Goal: Find specific page/section: Find specific page/section

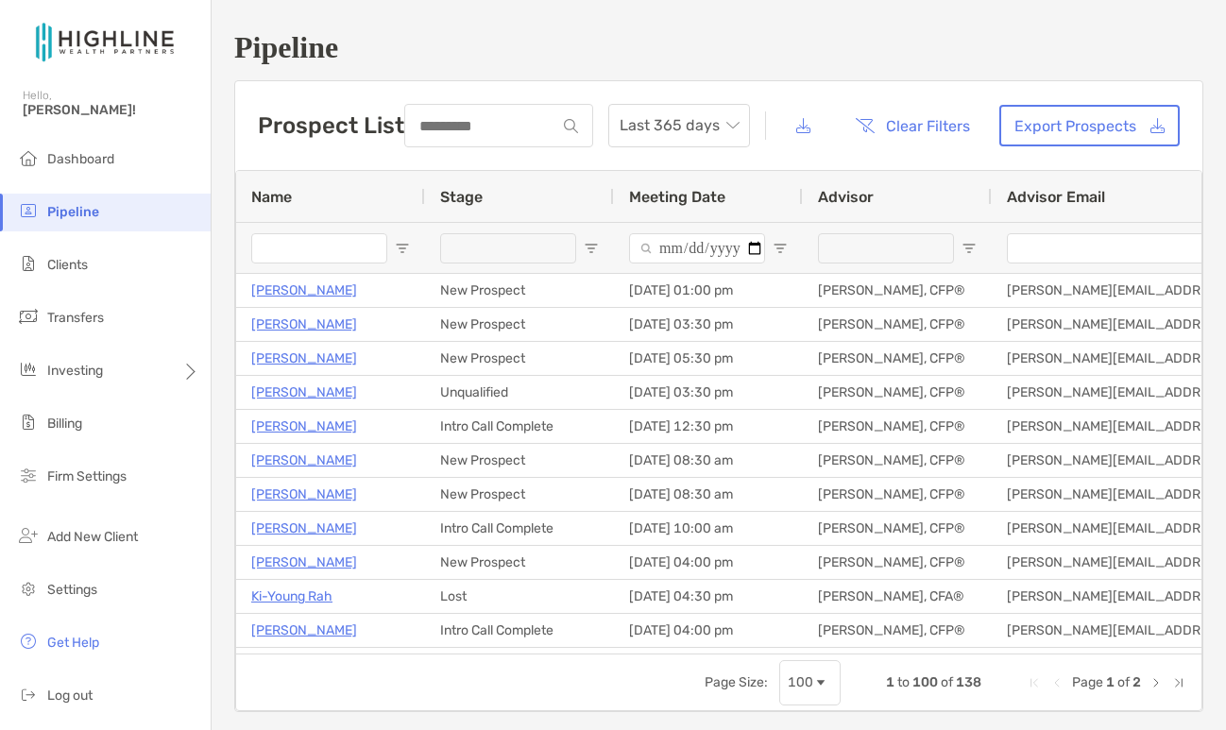
click at [517, 42] on h1 "Pipeline" at bounding box center [718, 47] width 969 height 35
click at [969, 242] on span "Open Filter Menu" at bounding box center [969, 248] width 15 height 15
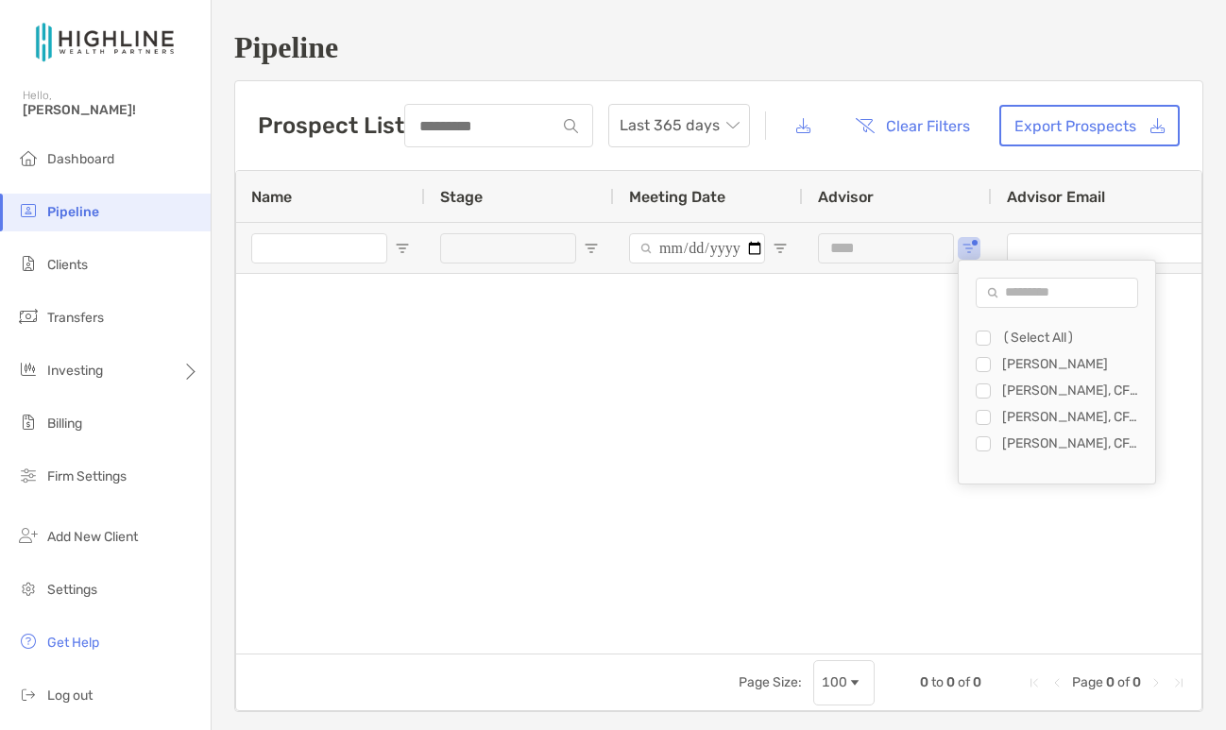
type input "**********"
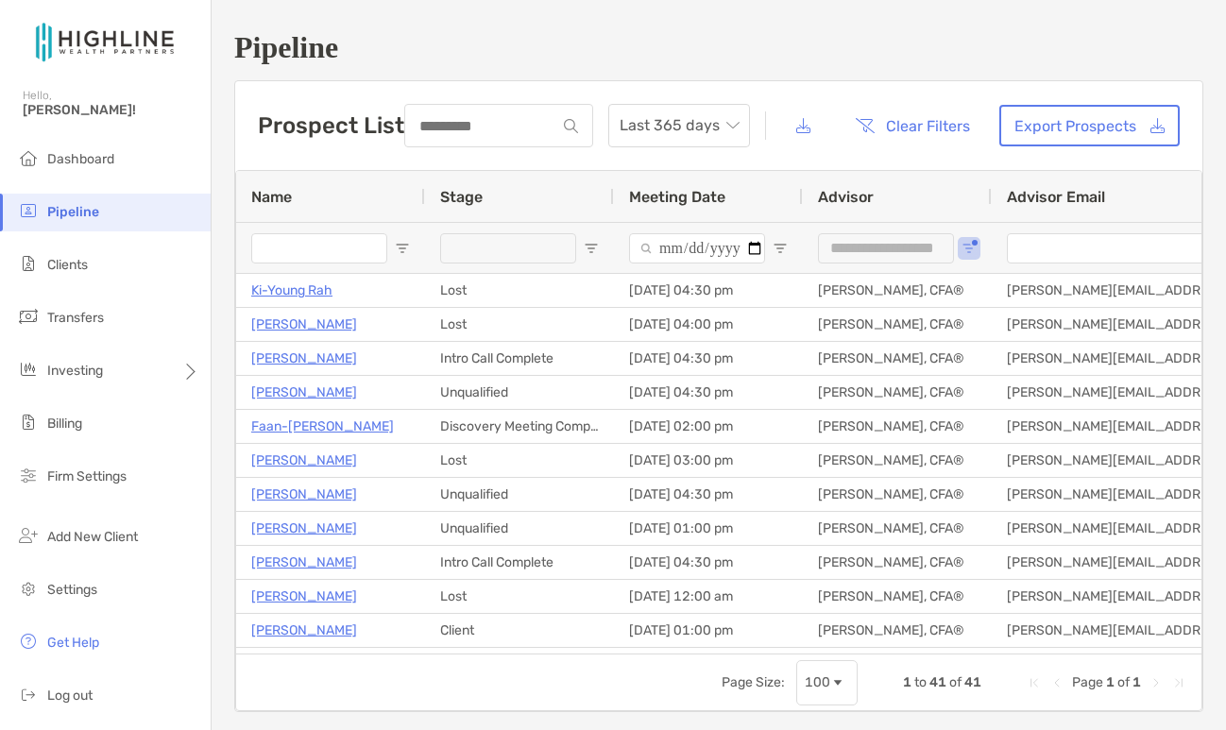
click at [958, 163] on div "Prospect List Last 365 days Clear Filters Export Prospects" at bounding box center [718, 125] width 967 height 89
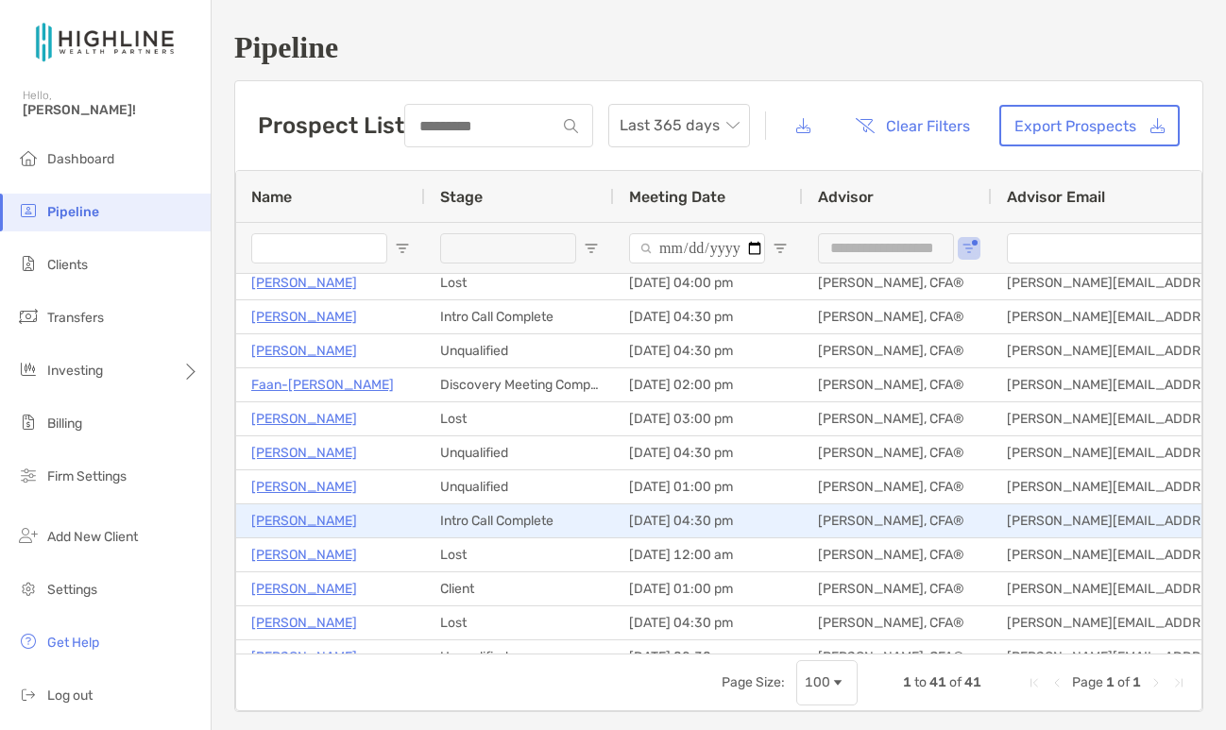
scroll to position [59, 0]
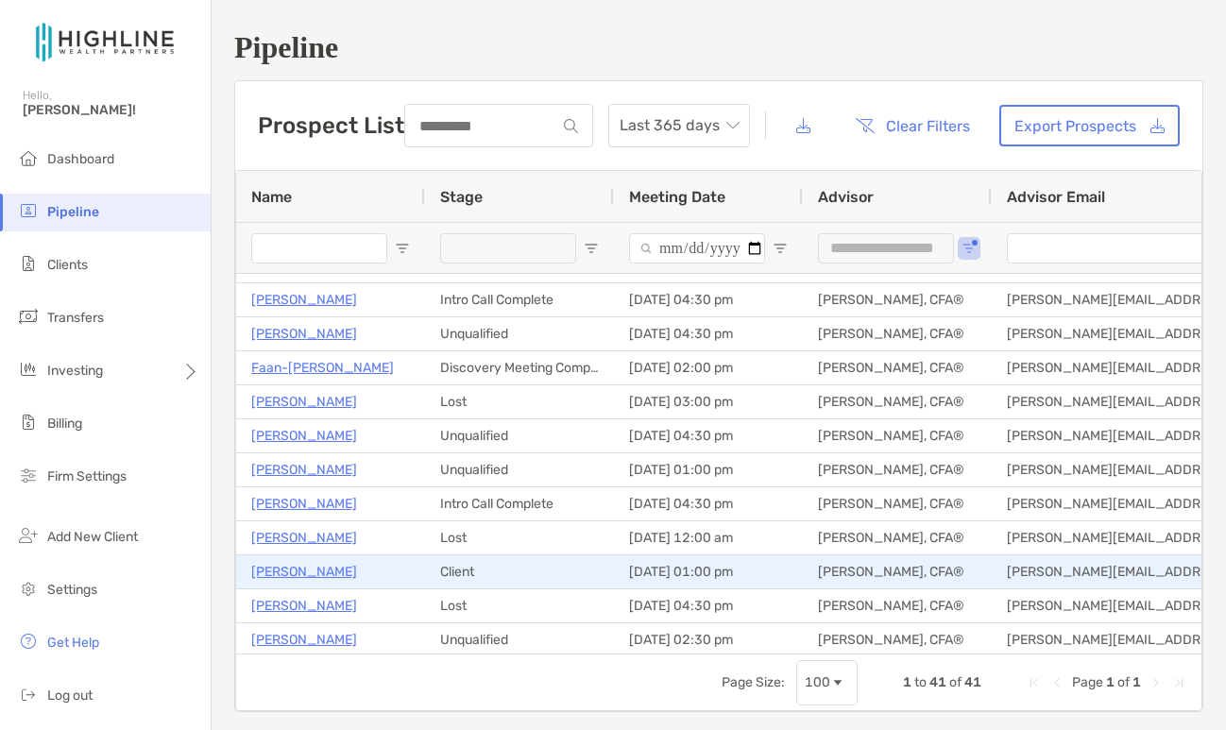
click at [320, 572] on p "[PERSON_NAME]" at bounding box center [304, 572] width 106 height 24
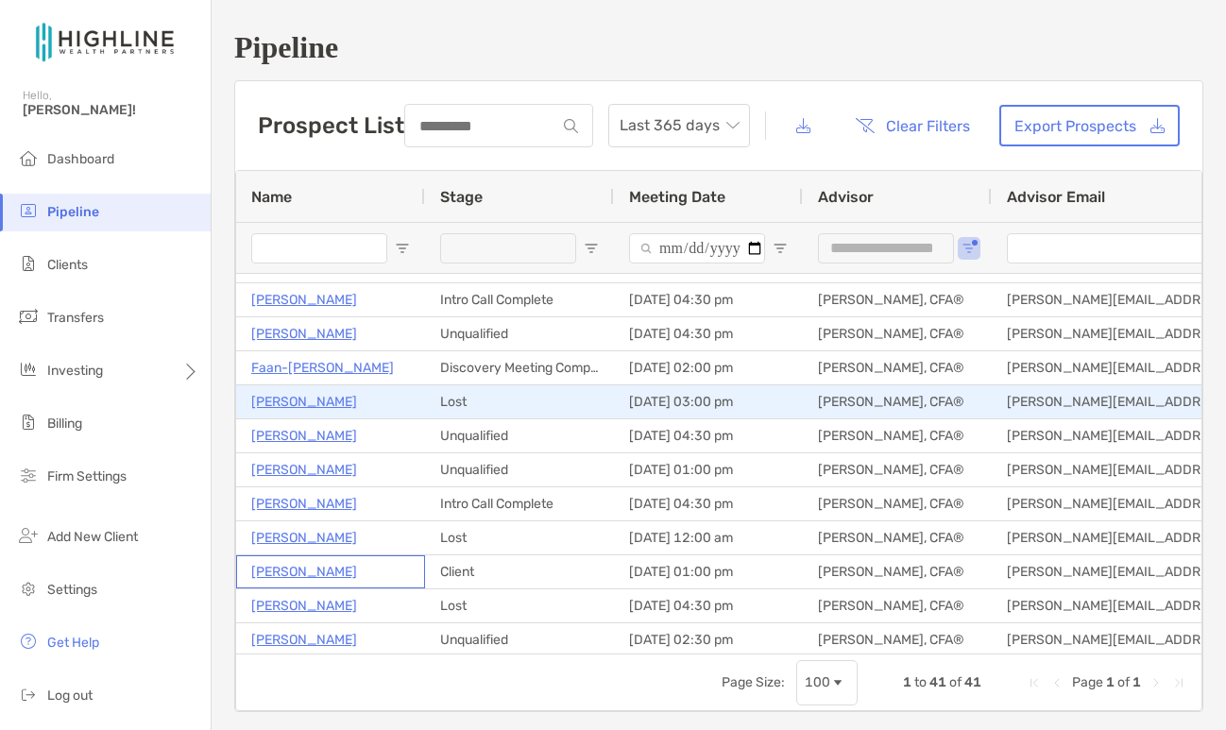
scroll to position [0, 0]
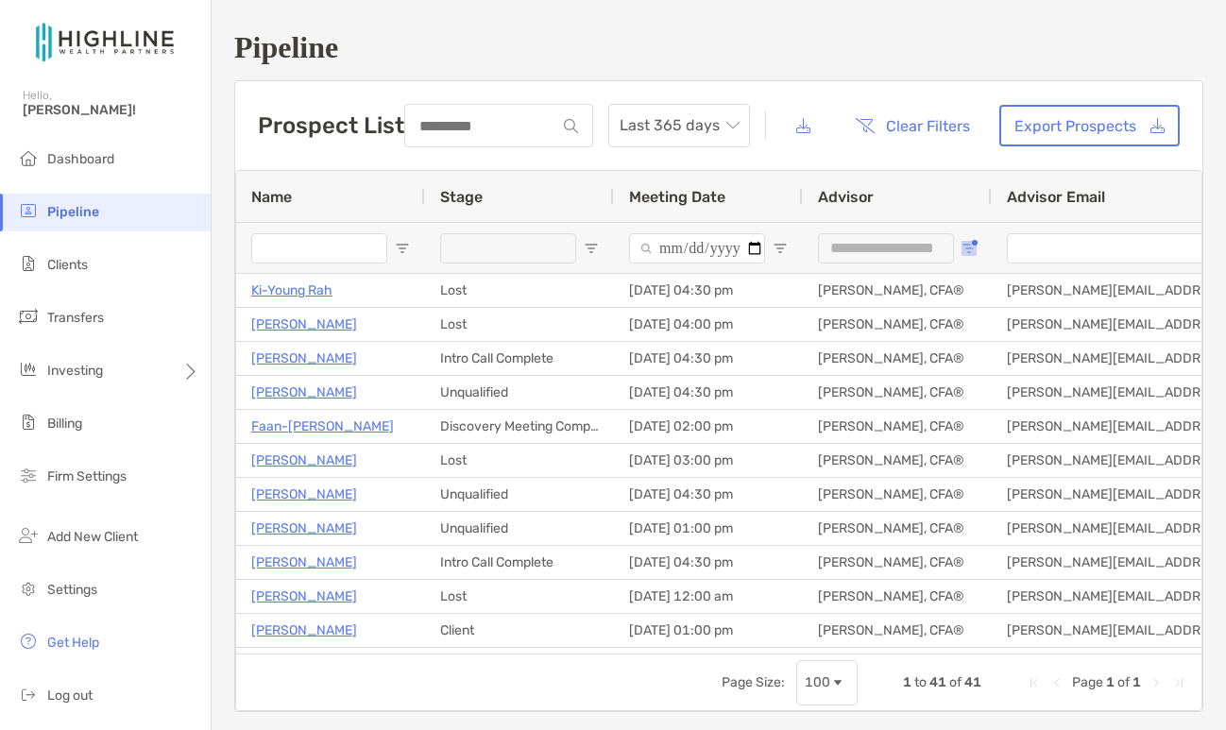
click at [974, 246] on button "Open Filter Menu" at bounding box center [969, 248] width 15 height 15
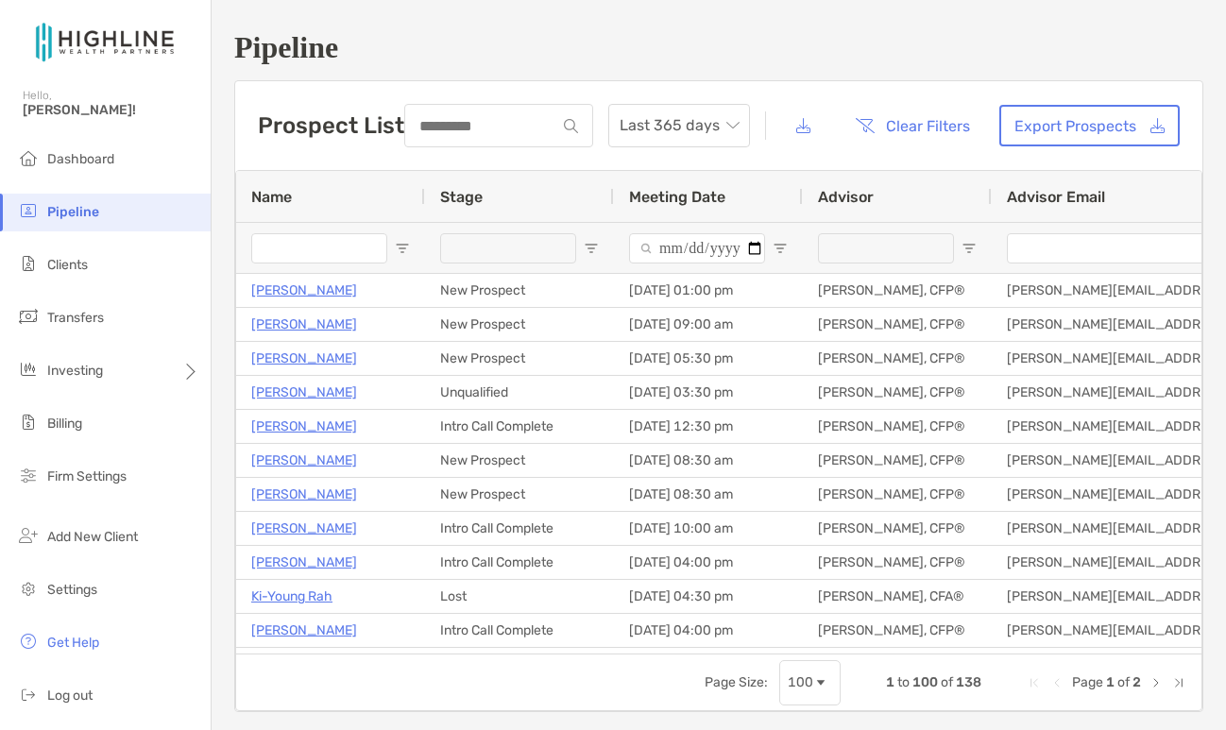
click at [781, 53] on h1 "Pipeline" at bounding box center [718, 47] width 969 height 35
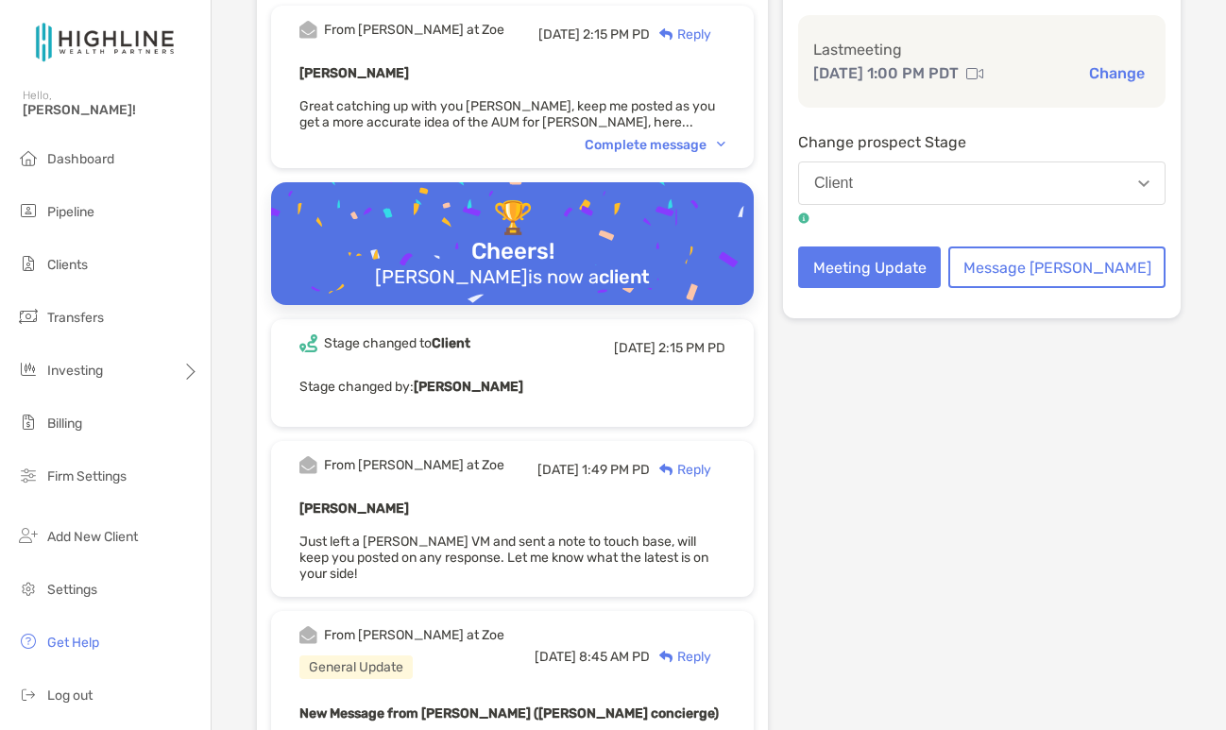
scroll to position [206, 0]
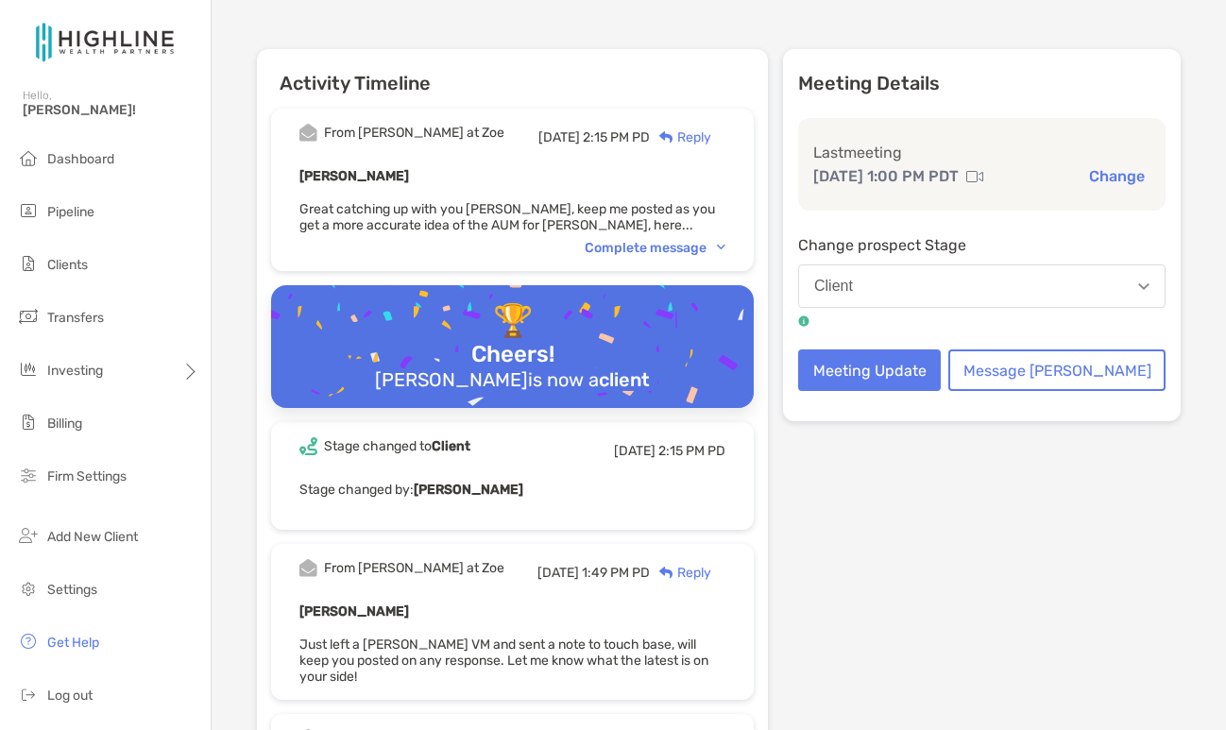
click at [726, 243] on div "Complete message" at bounding box center [655, 248] width 141 height 16
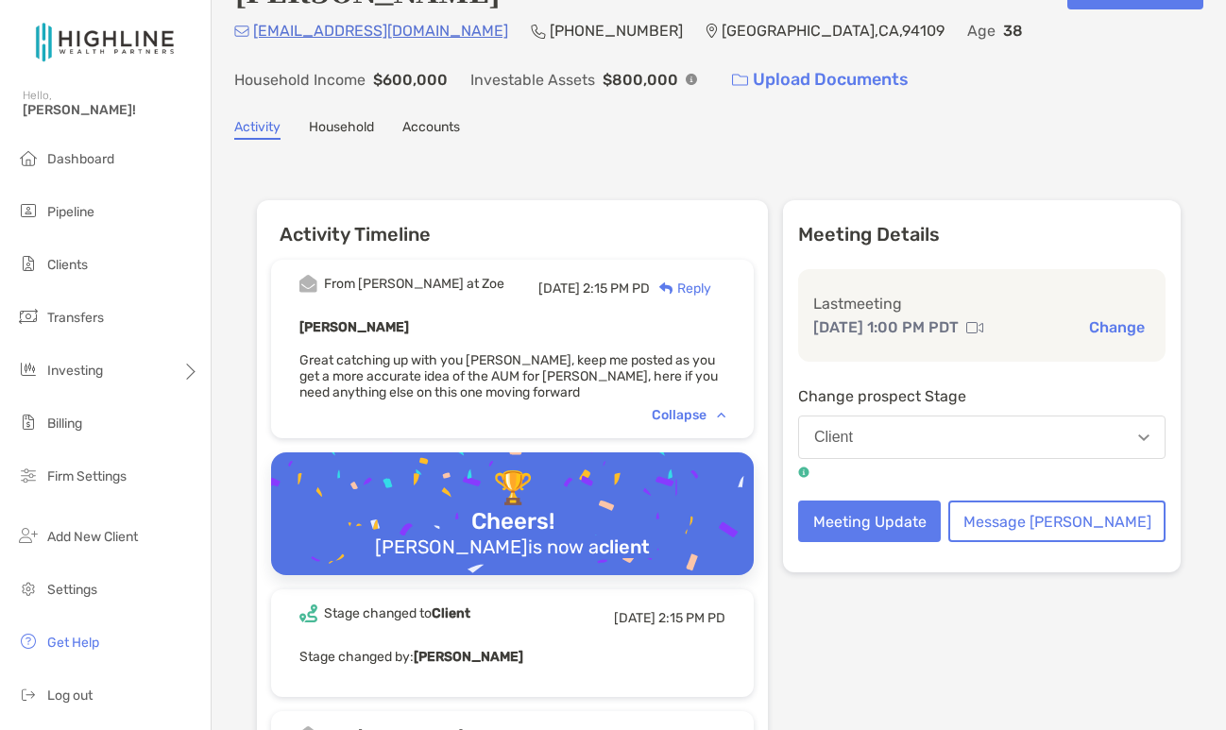
scroll to position [0, 0]
